Goal: Task Accomplishment & Management: Use online tool/utility

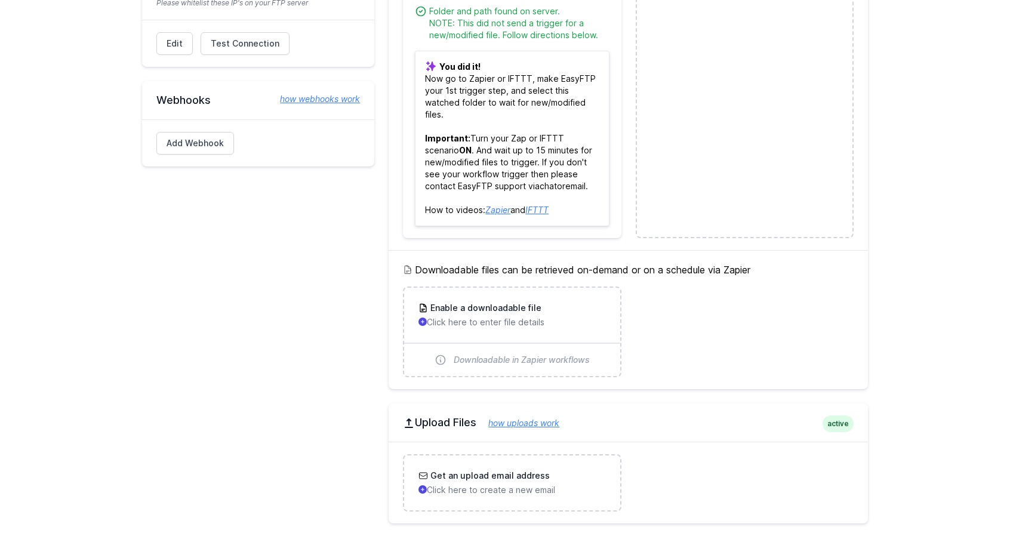
scroll to position [415, 0]
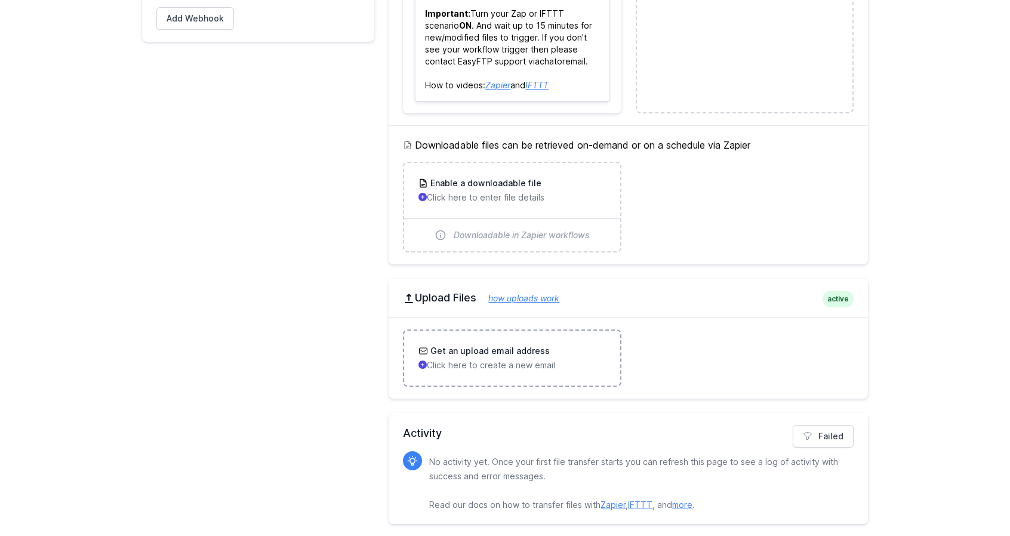
click at [485, 348] on h3 "Get an upload email address" at bounding box center [489, 351] width 122 height 12
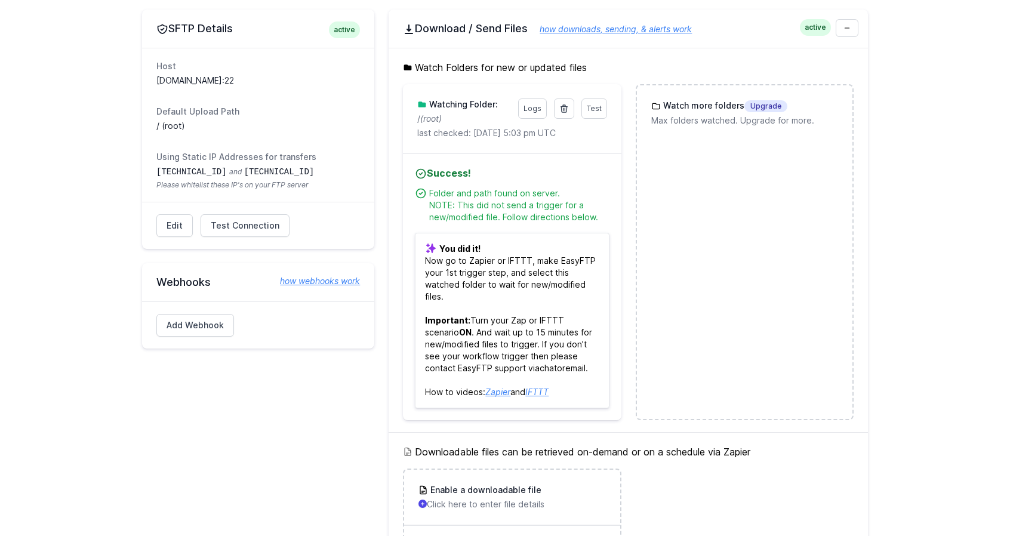
scroll to position [104, 0]
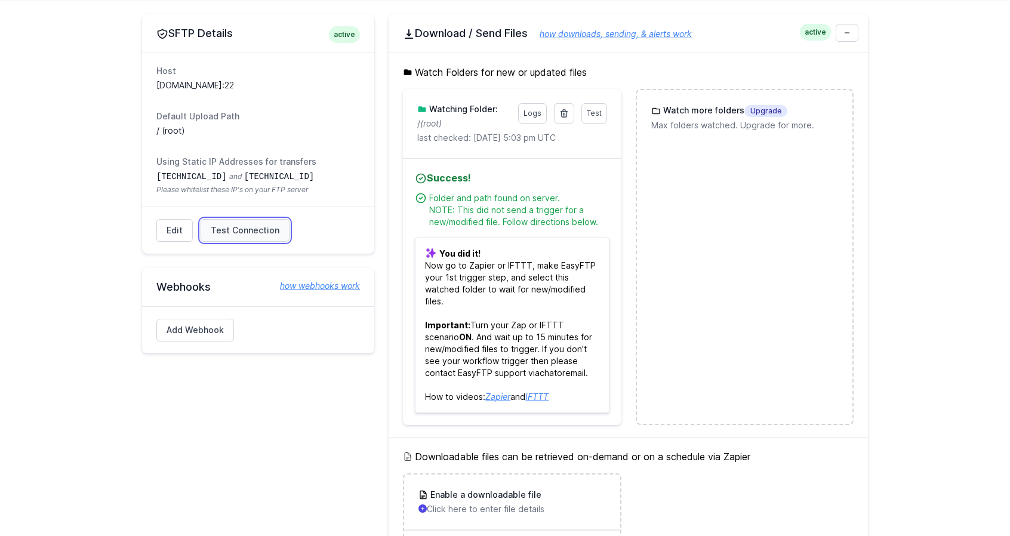
click at [235, 230] on span "Test Connection" at bounding box center [245, 230] width 69 height 12
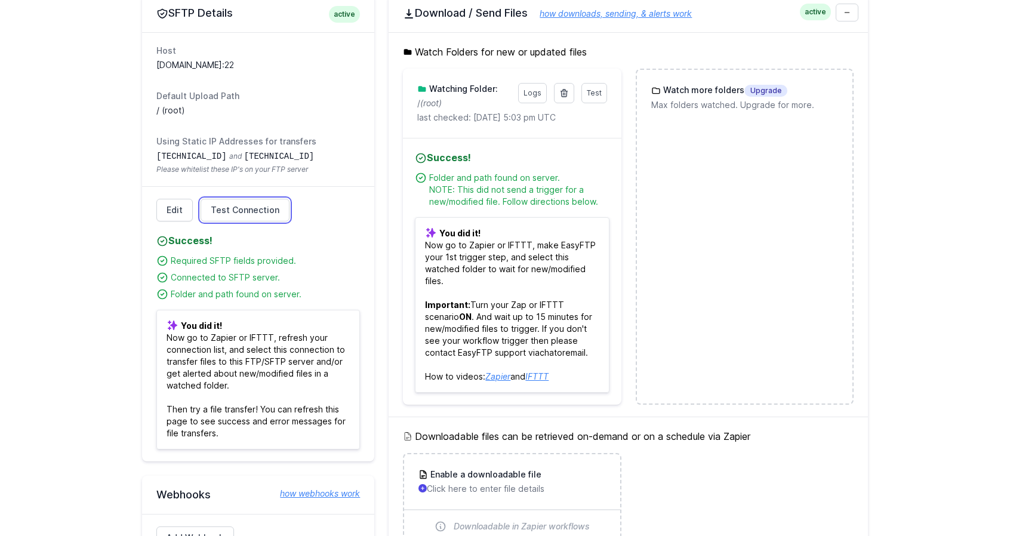
scroll to position [0, 0]
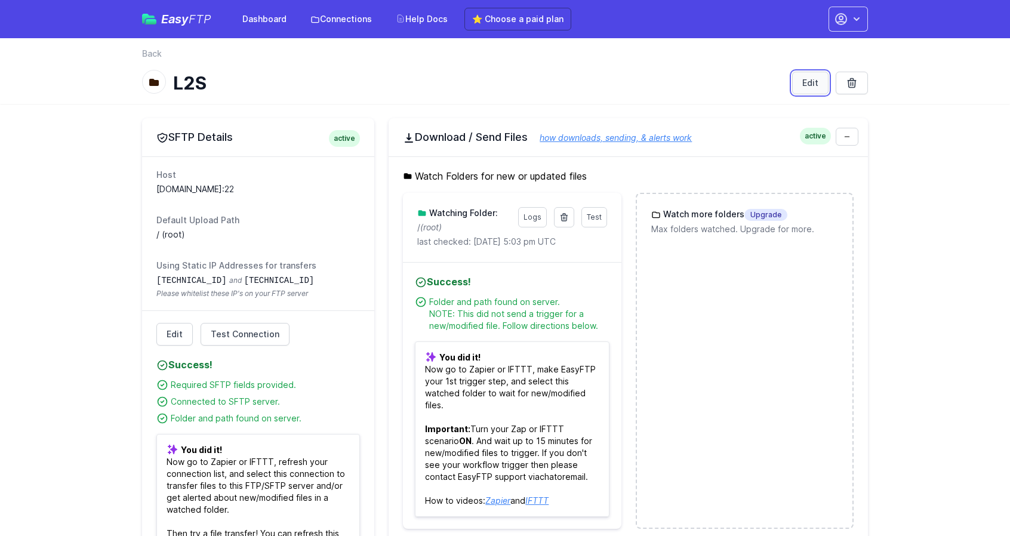
click at [801, 82] on link "Edit" at bounding box center [810, 83] width 36 height 23
click at [426, 229] on icon "(root)" at bounding box center [430, 227] width 21 height 10
click at [491, 245] on p "last checked: [DATE] 5:03 pm UTC" at bounding box center [511, 242] width 189 height 12
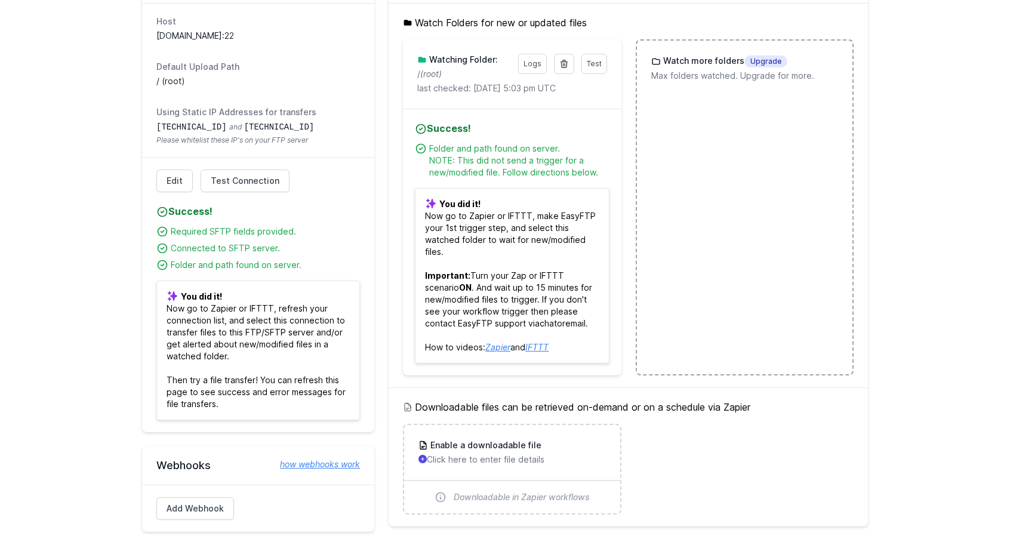
scroll to position [158, 0]
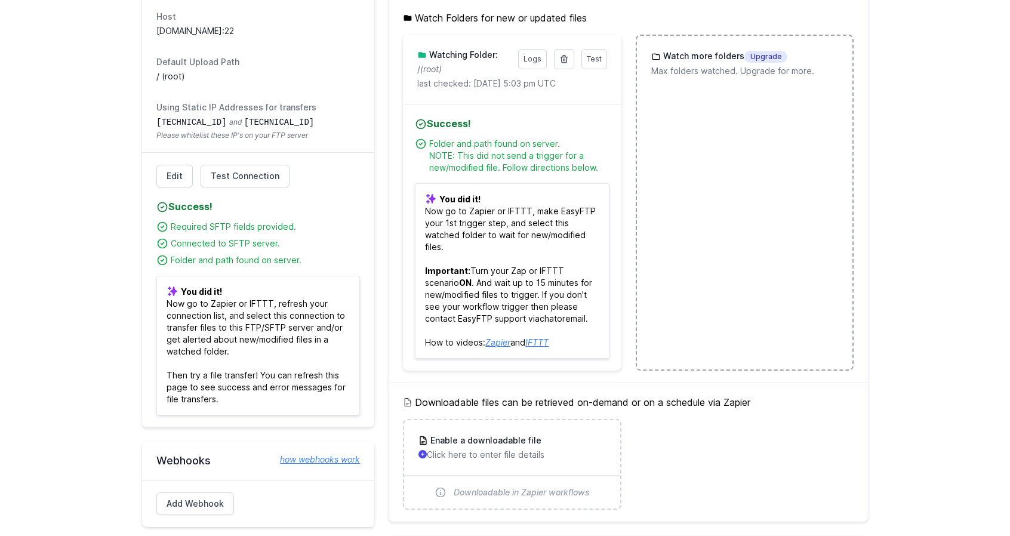
click at [705, 98] on li "Watch more folders Upgrade Max folders watched. Upgrade for more." at bounding box center [744, 203] width 218 height 336
click at [742, 94] on li "Watch more folders Upgrade Max folders watched. Upgrade for more." at bounding box center [744, 203] width 218 height 336
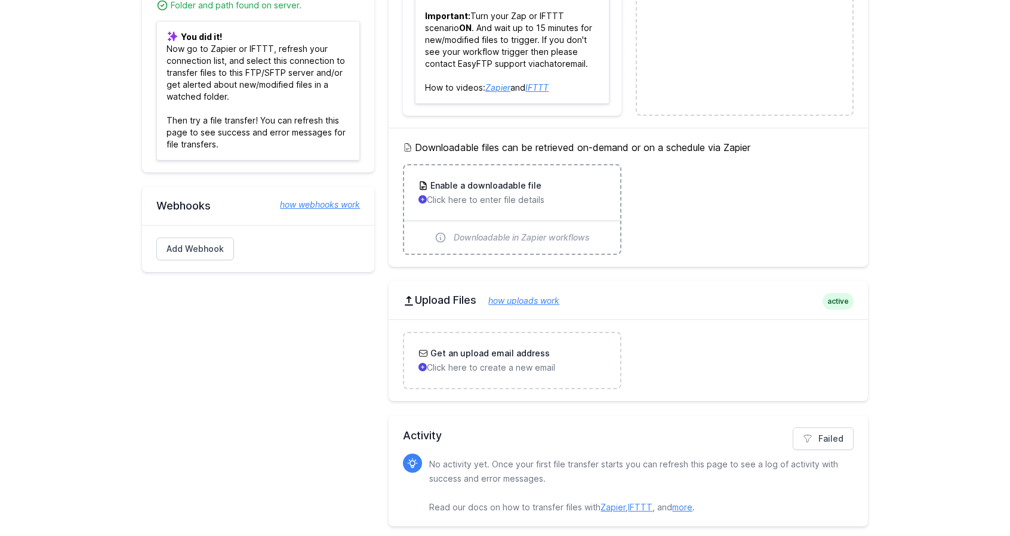
scroll to position [415, 0]
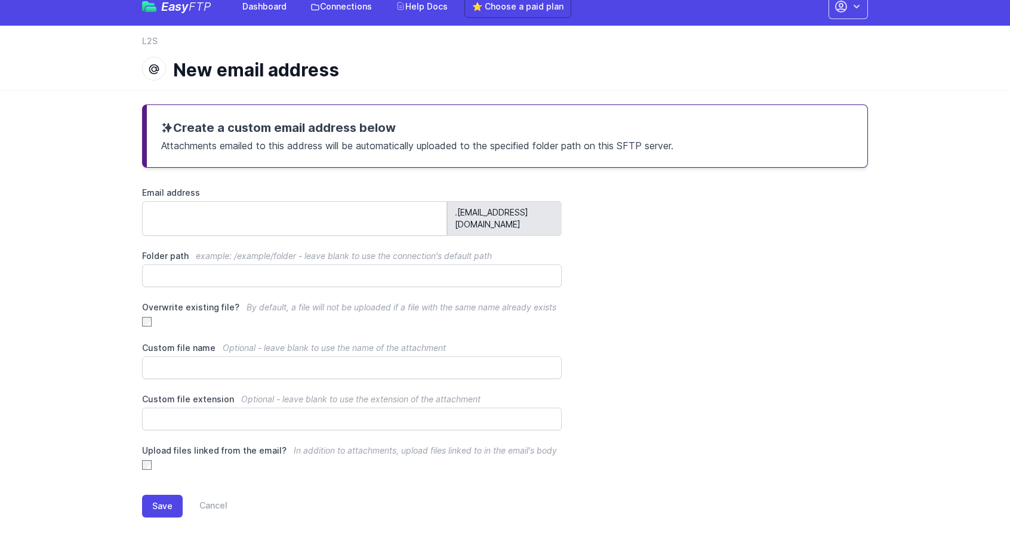
scroll to position [13, 0]
